Goal: Task Accomplishment & Management: Use online tool/utility

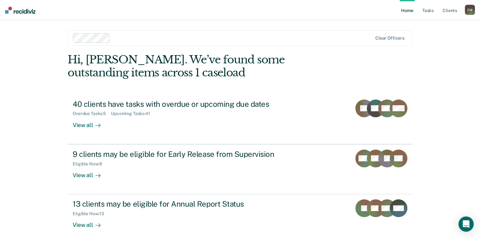
click at [410, 10] on link "Home" at bounding box center [407, 10] width 15 height 20
click at [428, 13] on link "Tasks" at bounding box center [428, 10] width 14 height 20
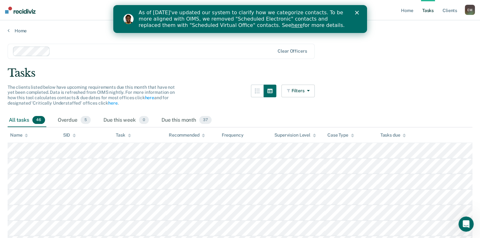
click at [357, 14] on polygon "Close" at bounding box center [357, 13] width 4 height 4
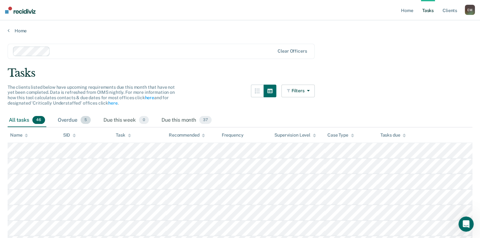
click at [69, 120] on div "Overdue 5" at bounding box center [74, 121] width 36 height 14
